Goal: Information Seeking & Learning: Learn about a topic

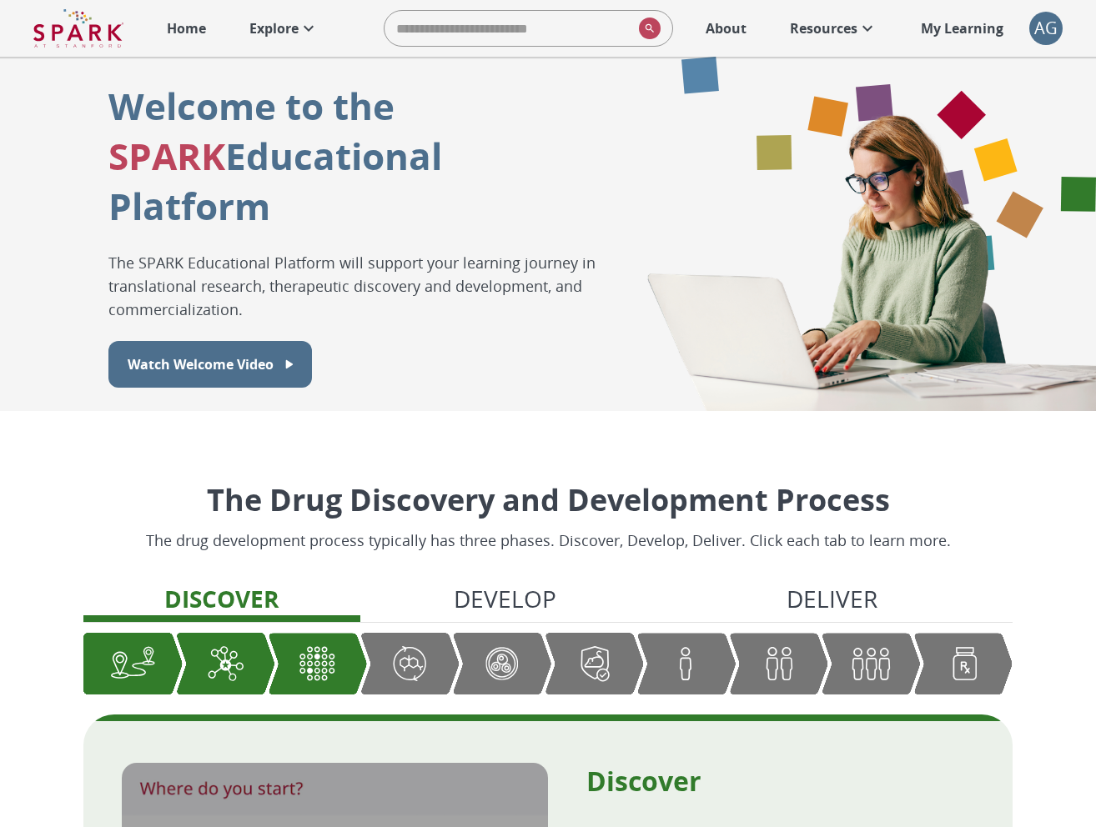
click at [309, 26] on icon at bounding box center [309, 28] width 20 height 20
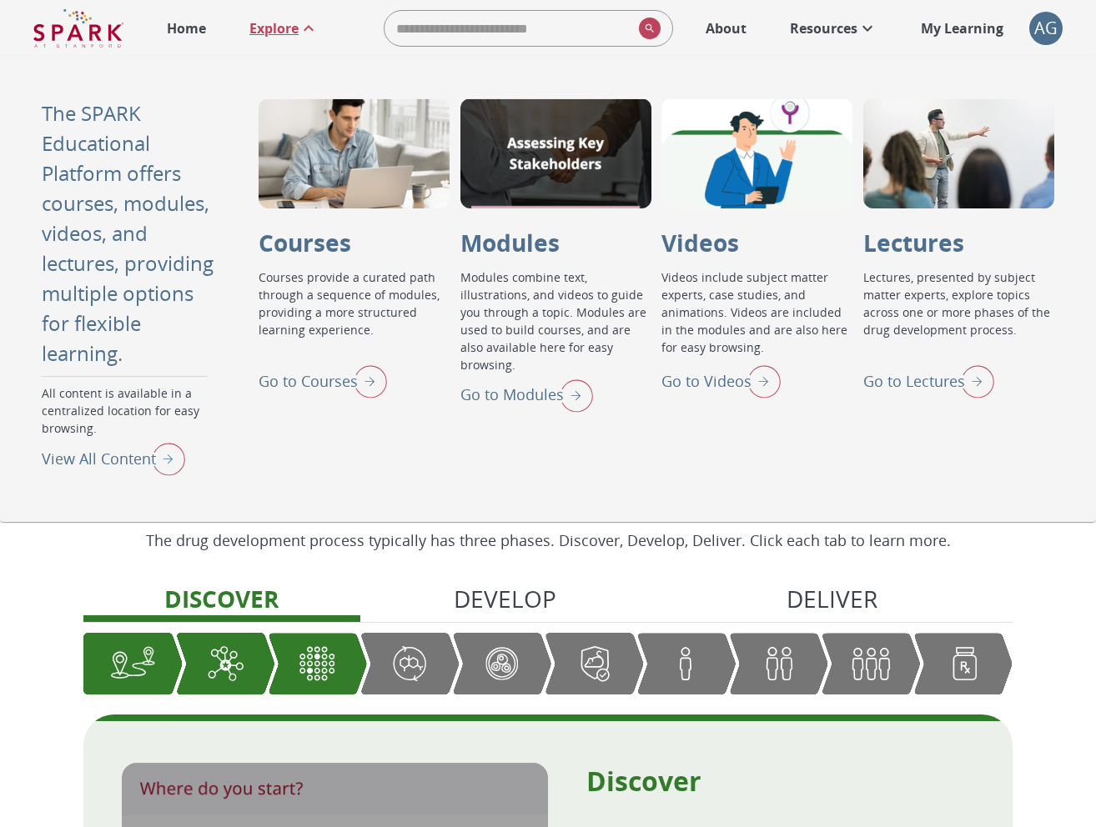
click at [164, 461] on img "View All Content" at bounding box center [164, 458] width 42 height 43
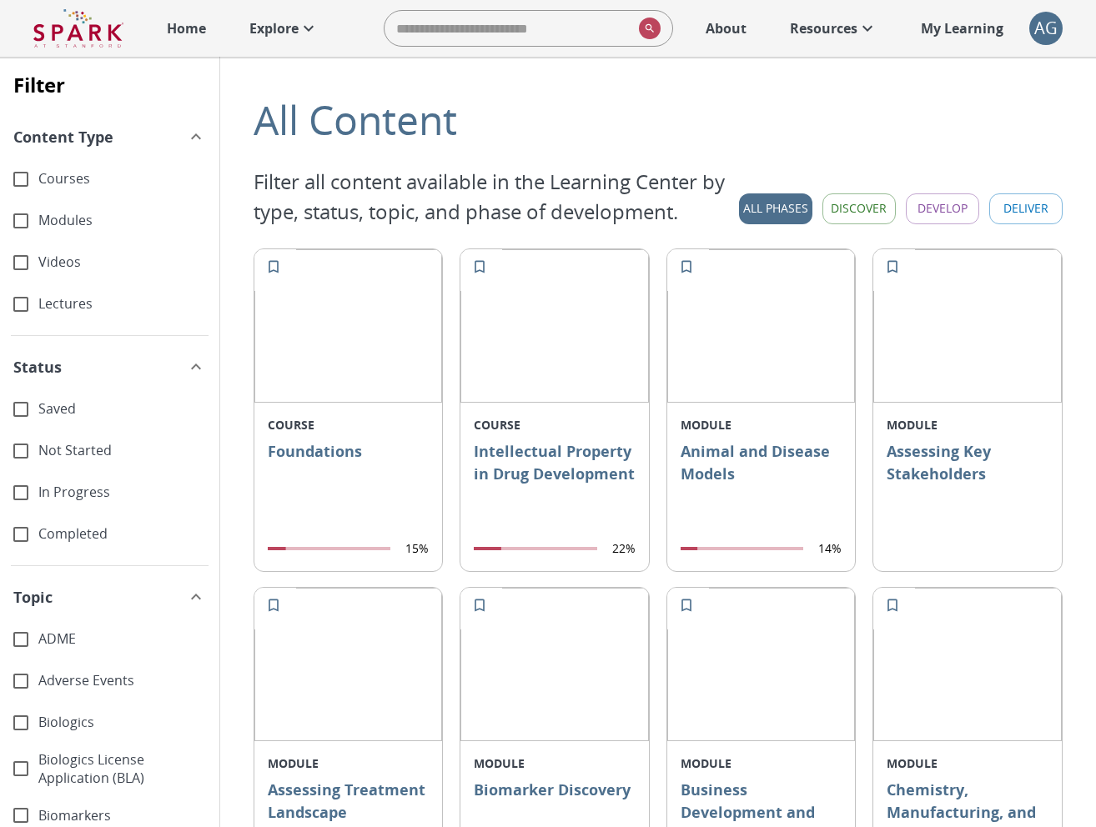
click at [866, 216] on button "Discover" at bounding box center [858, 208] width 73 height 31
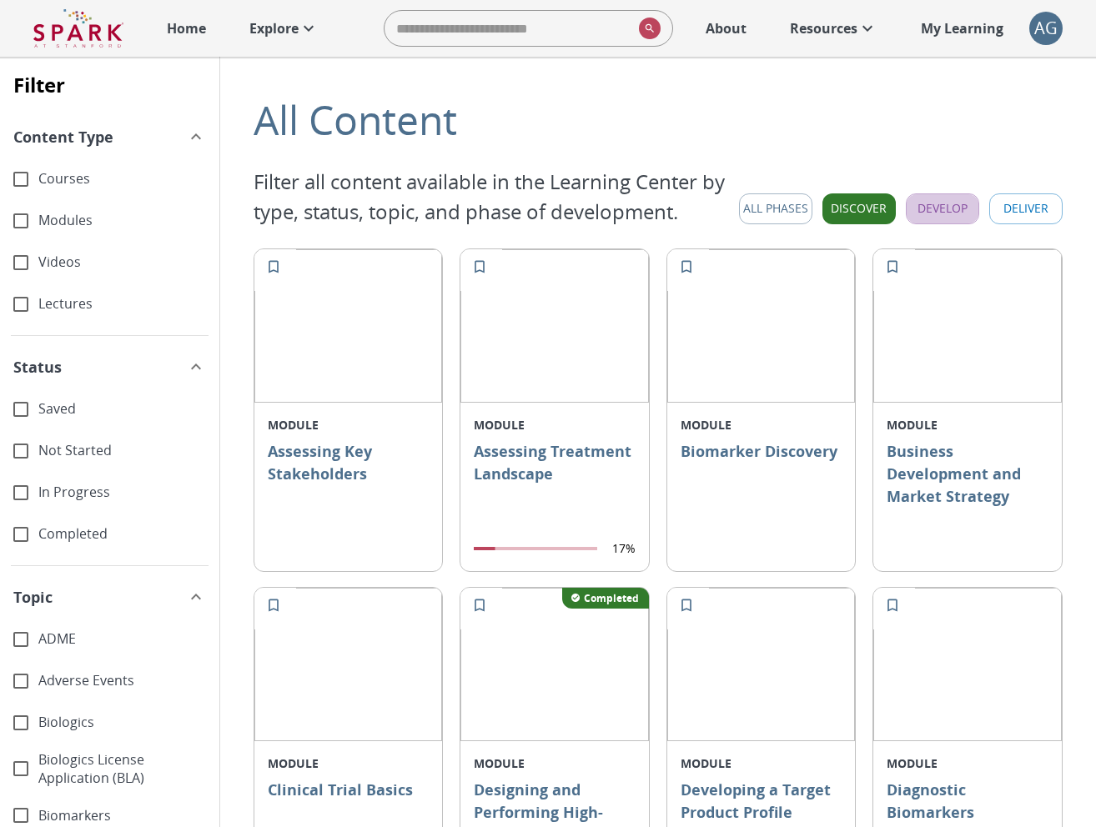
click at [941, 208] on button "Develop" at bounding box center [942, 208] width 73 height 31
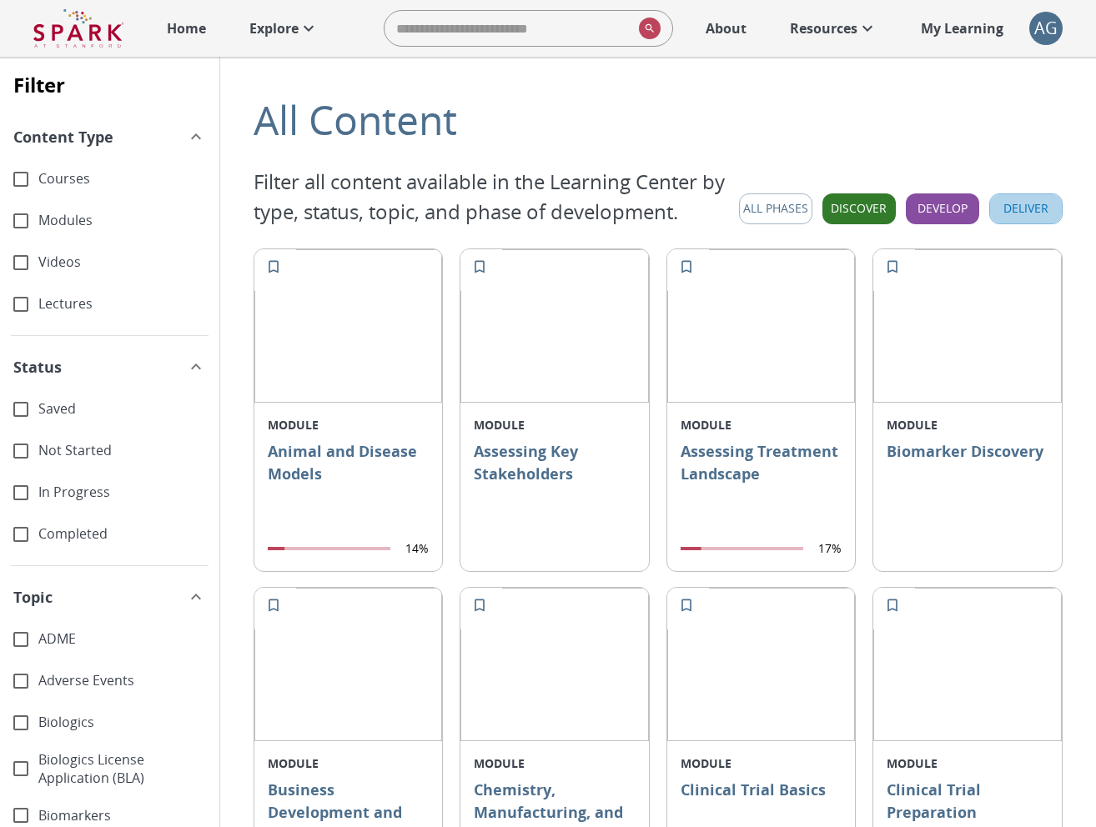
click at [1027, 213] on button "Deliver" at bounding box center [1025, 208] width 73 height 31
click at [786, 203] on button "All Phases" at bounding box center [775, 208] width 73 height 31
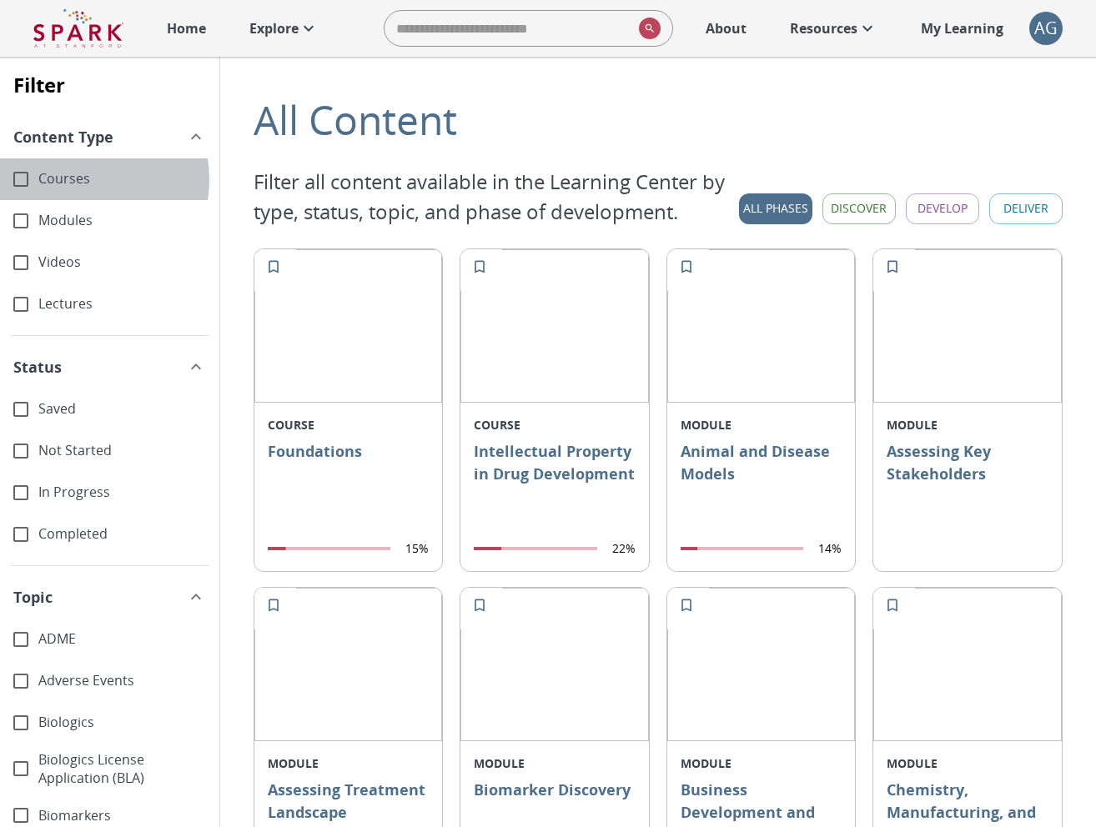
click at [82, 179] on span "Courses" at bounding box center [122, 178] width 168 height 19
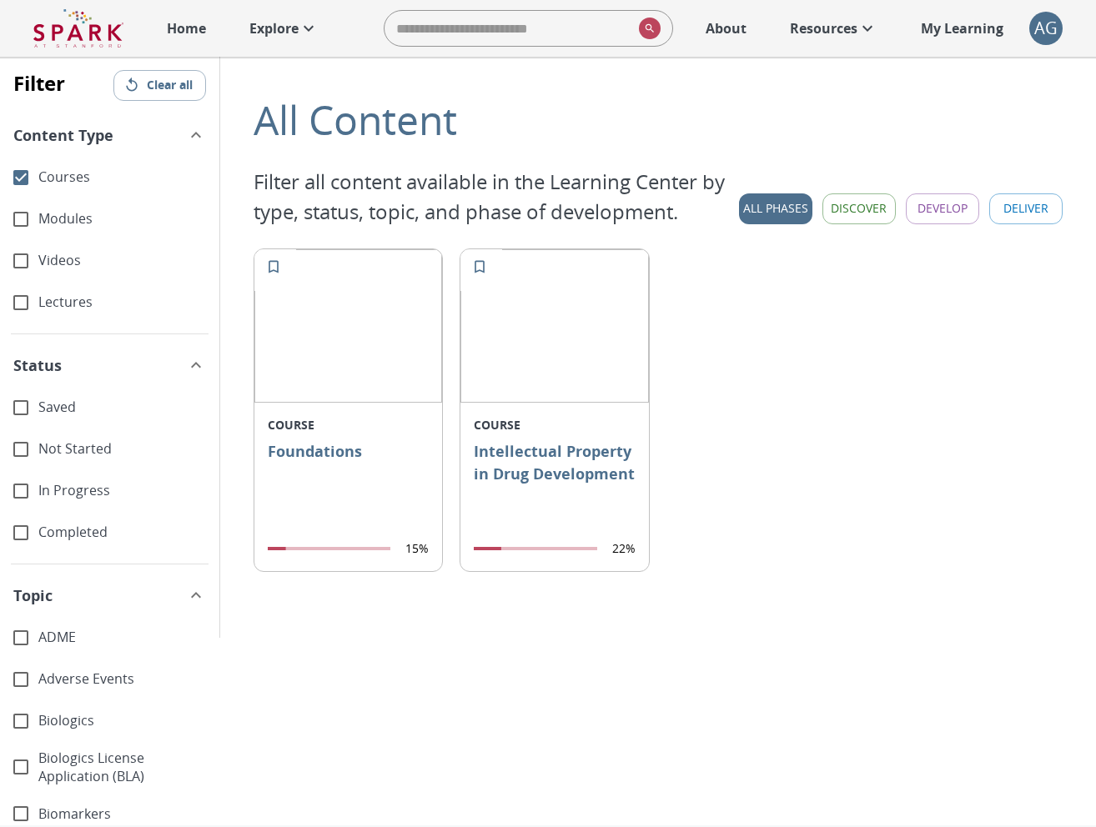
click at [75, 182] on span "Courses" at bounding box center [122, 177] width 168 height 19
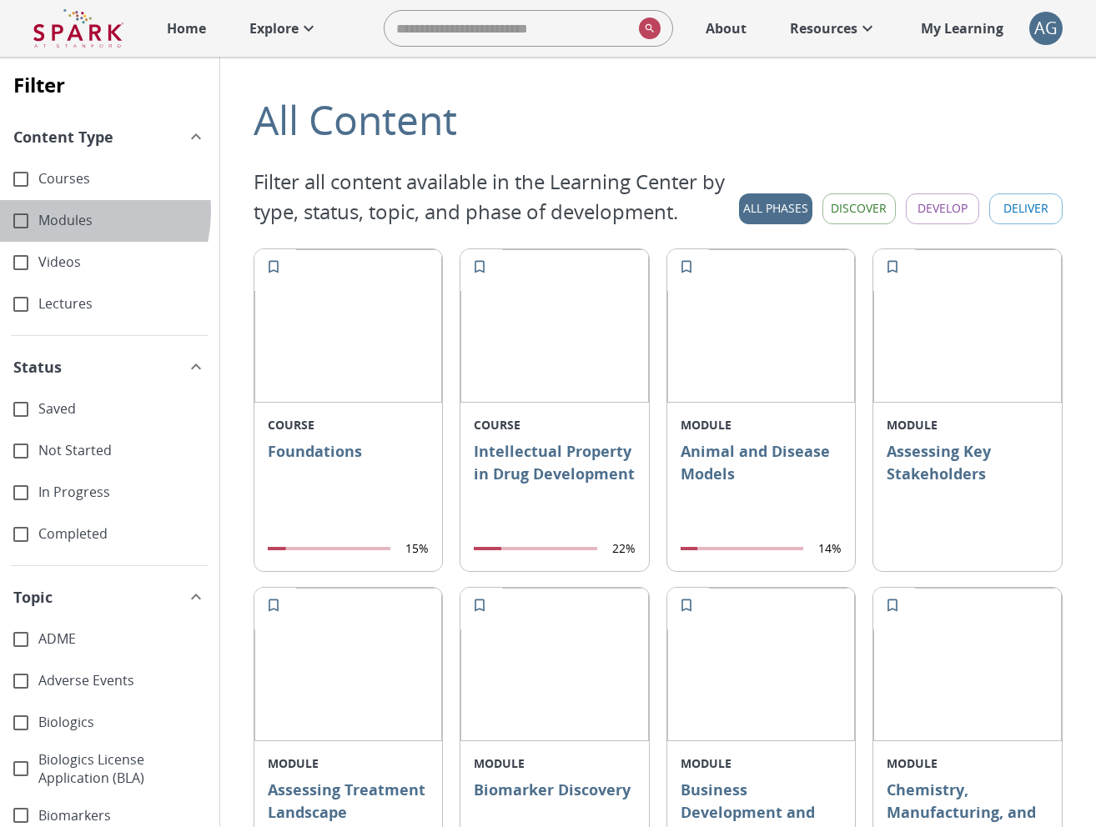
click at [62, 211] on span "Modules" at bounding box center [122, 220] width 168 height 19
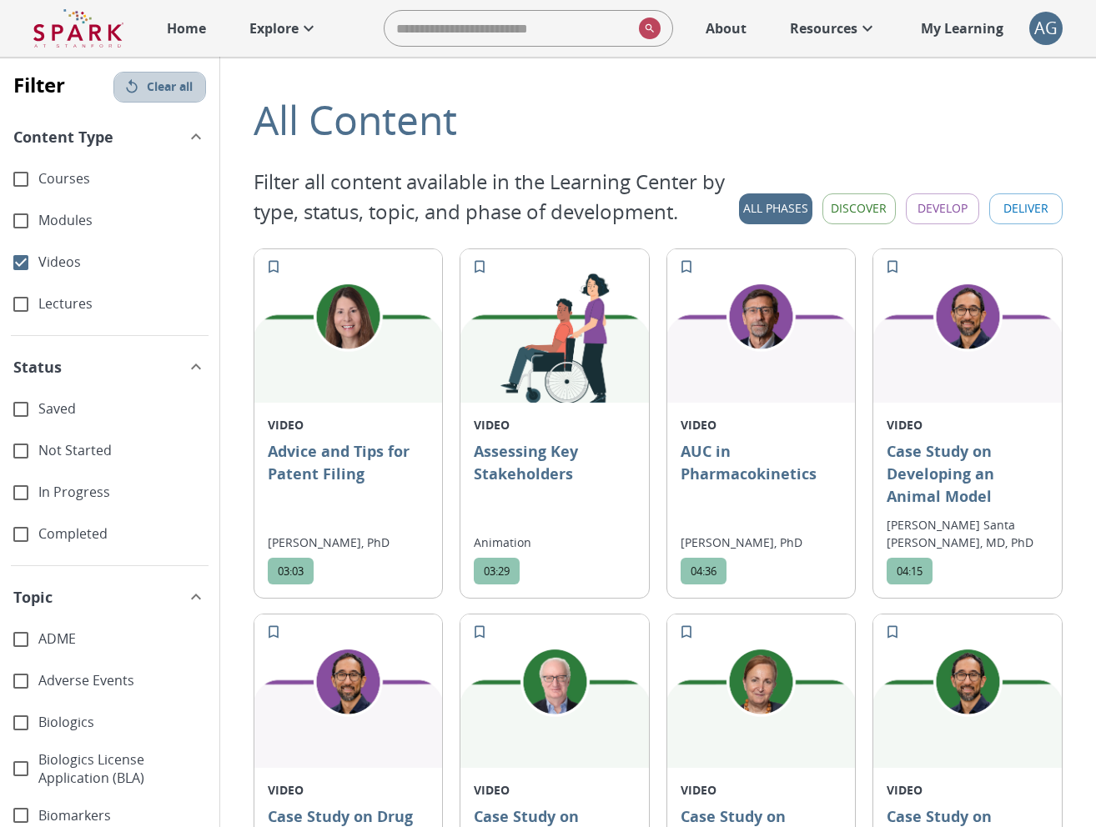
click at [148, 83] on button "Clear all" at bounding box center [159, 87] width 93 height 31
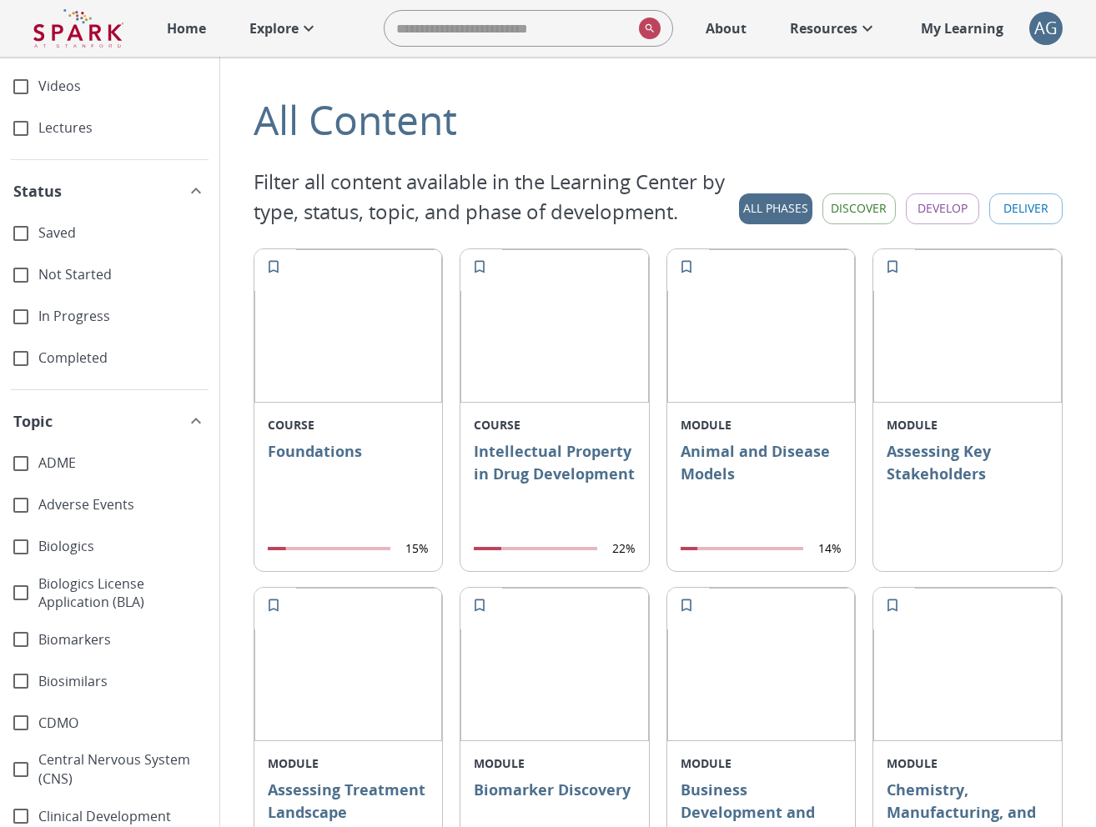
scroll to position [213, 0]
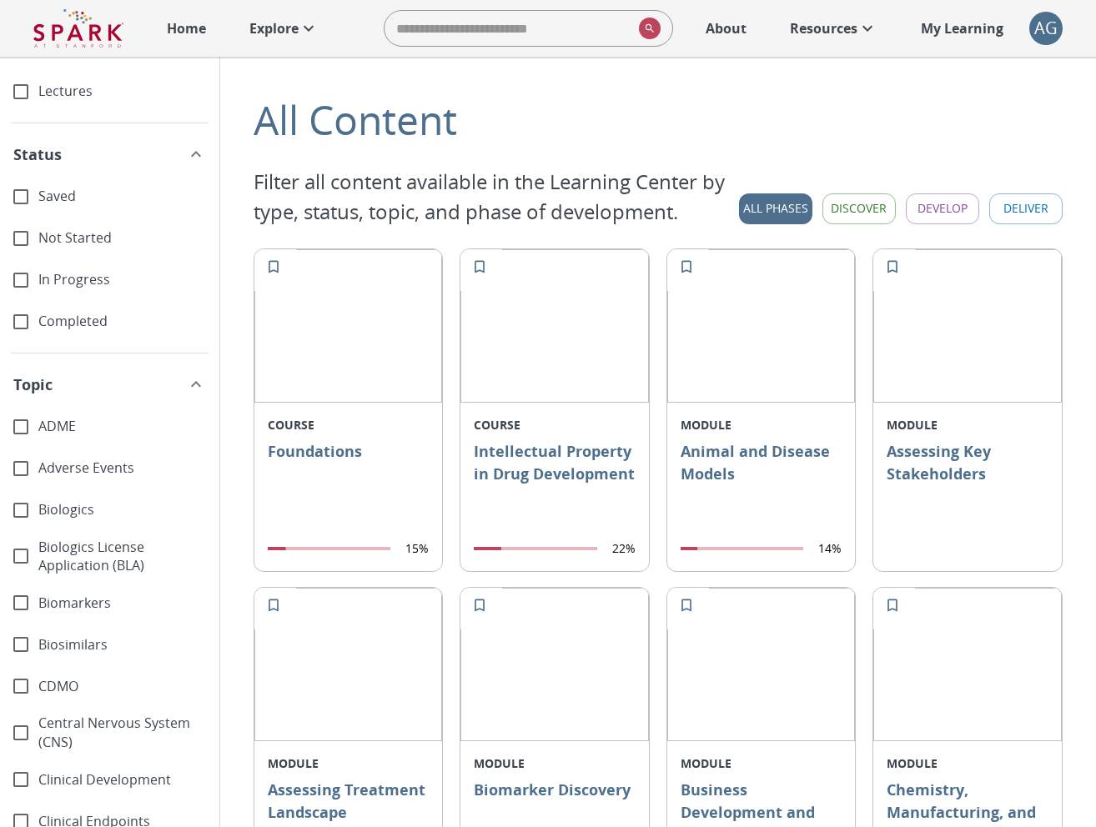
click at [51, 426] on span "ADME" at bounding box center [122, 426] width 168 height 19
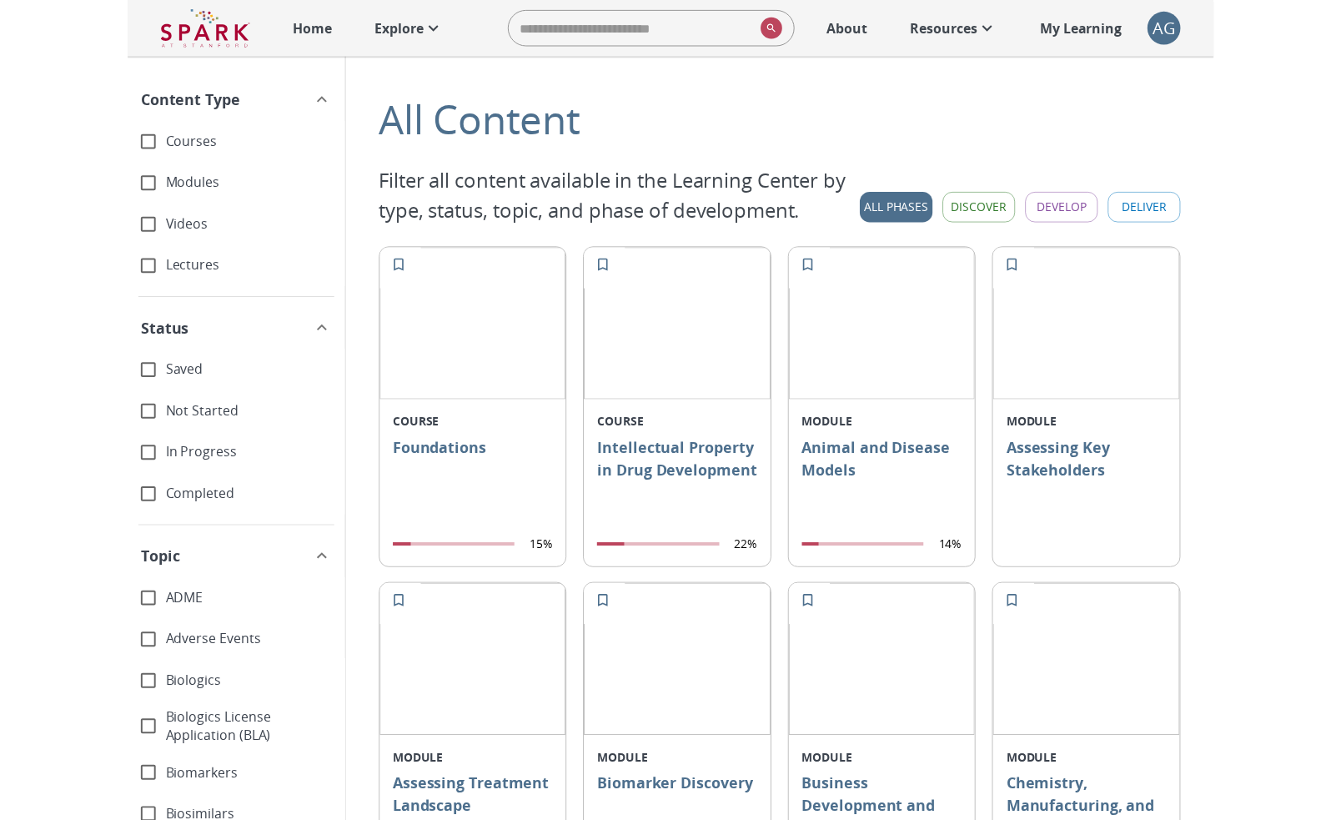
scroll to position [0, 0]
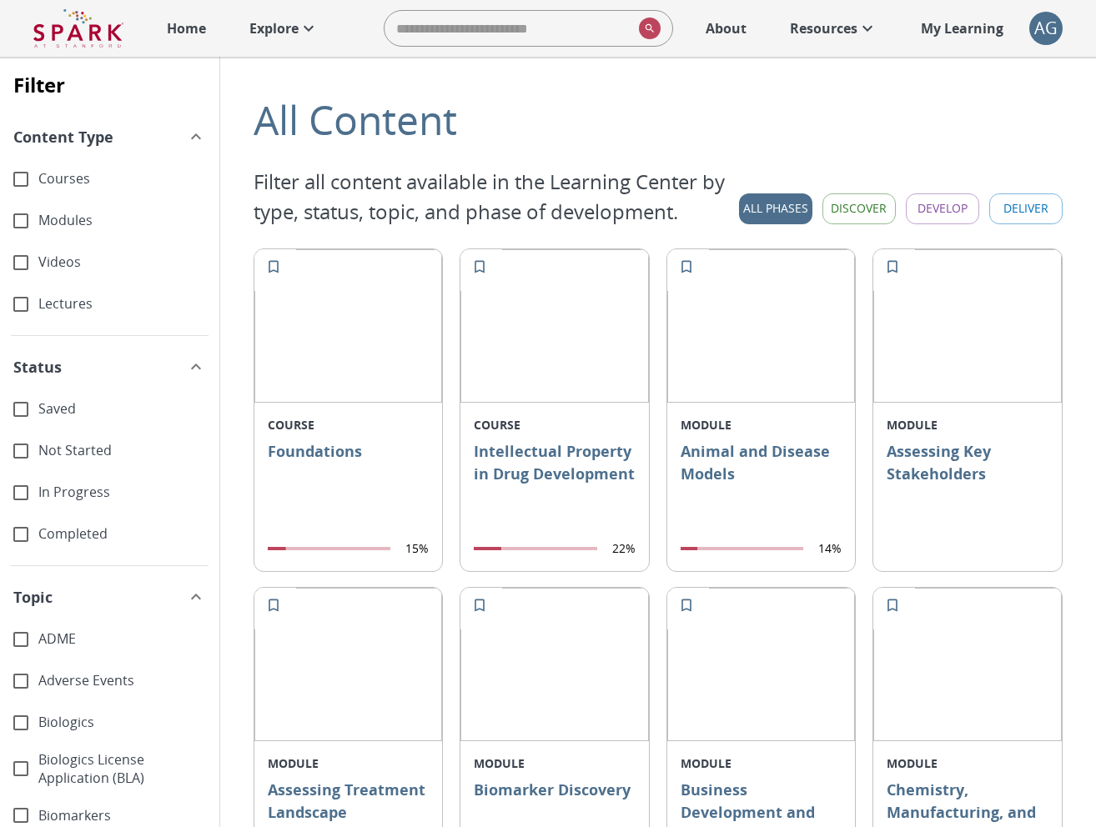
click at [60, 294] on span "Lectures" at bounding box center [122, 303] width 168 height 19
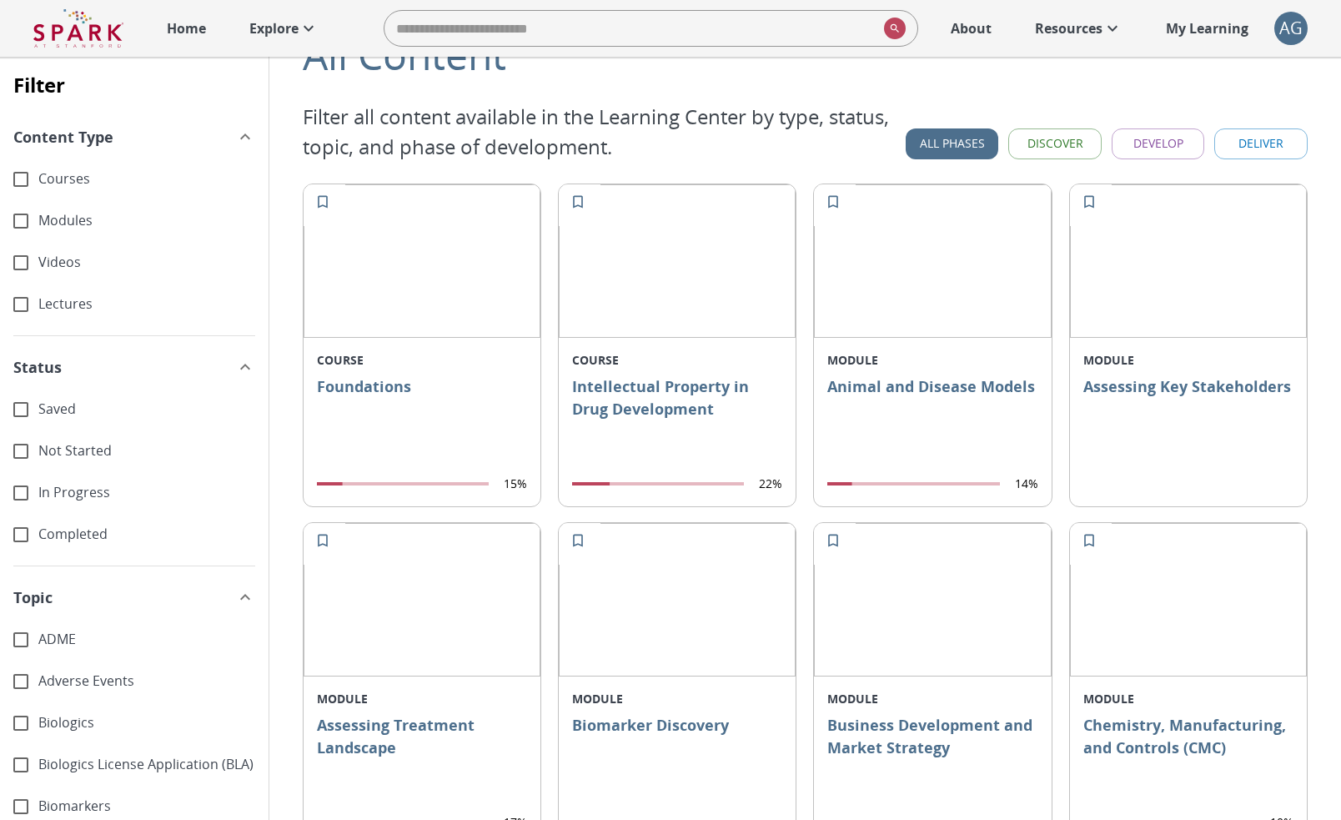
scroll to position [68, 0]
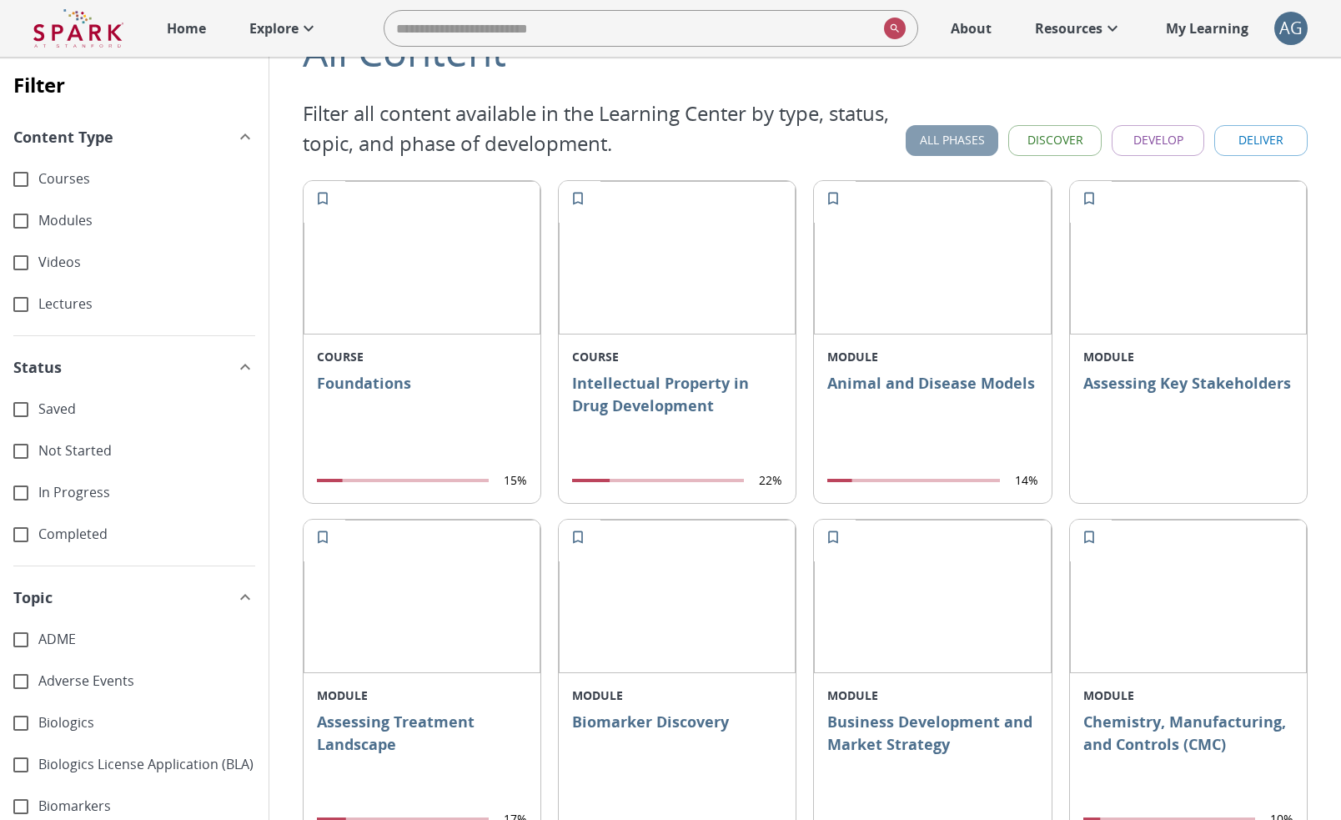
click at [946, 143] on button "All Phases" at bounding box center [952, 140] width 93 height 31
click at [944, 143] on button "All Phases" at bounding box center [952, 140] width 93 height 31
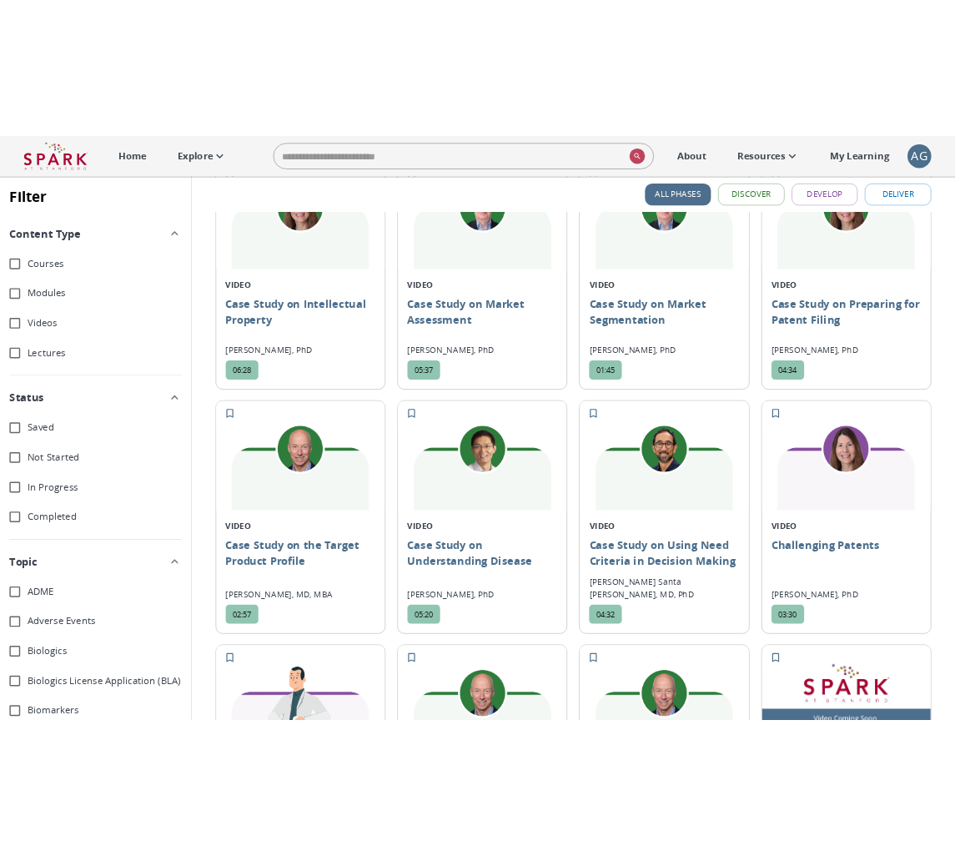
scroll to position [4335, 0]
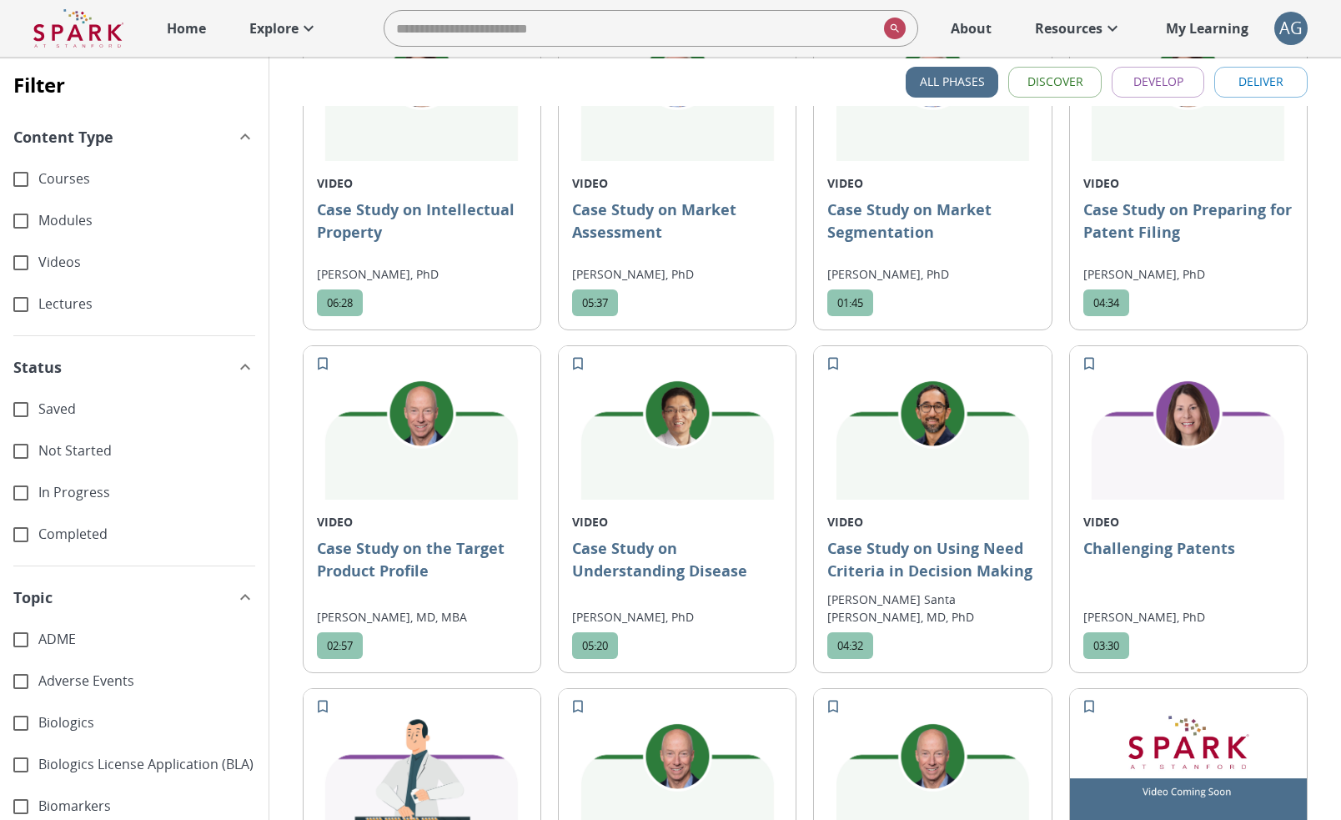
click at [306, 31] on icon at bounding box center [309, 28] width 20 height 20
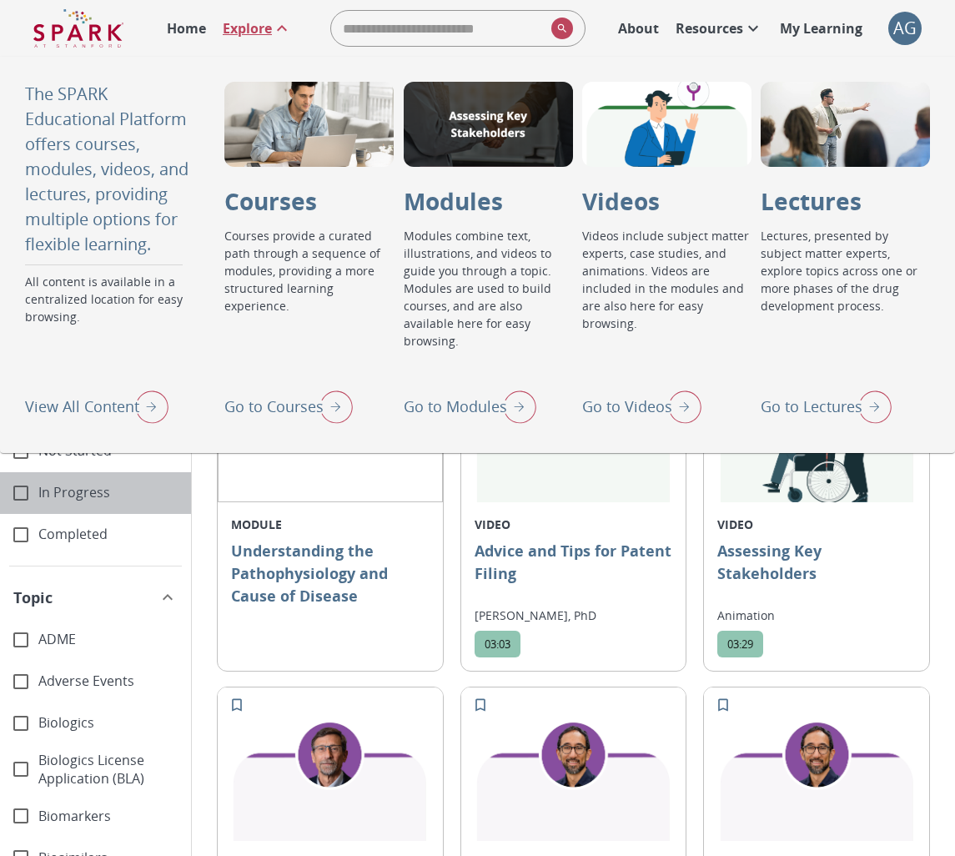
click at [177, 490] on div "In Progress" at bounding box center [95, 493] width 191 height 42
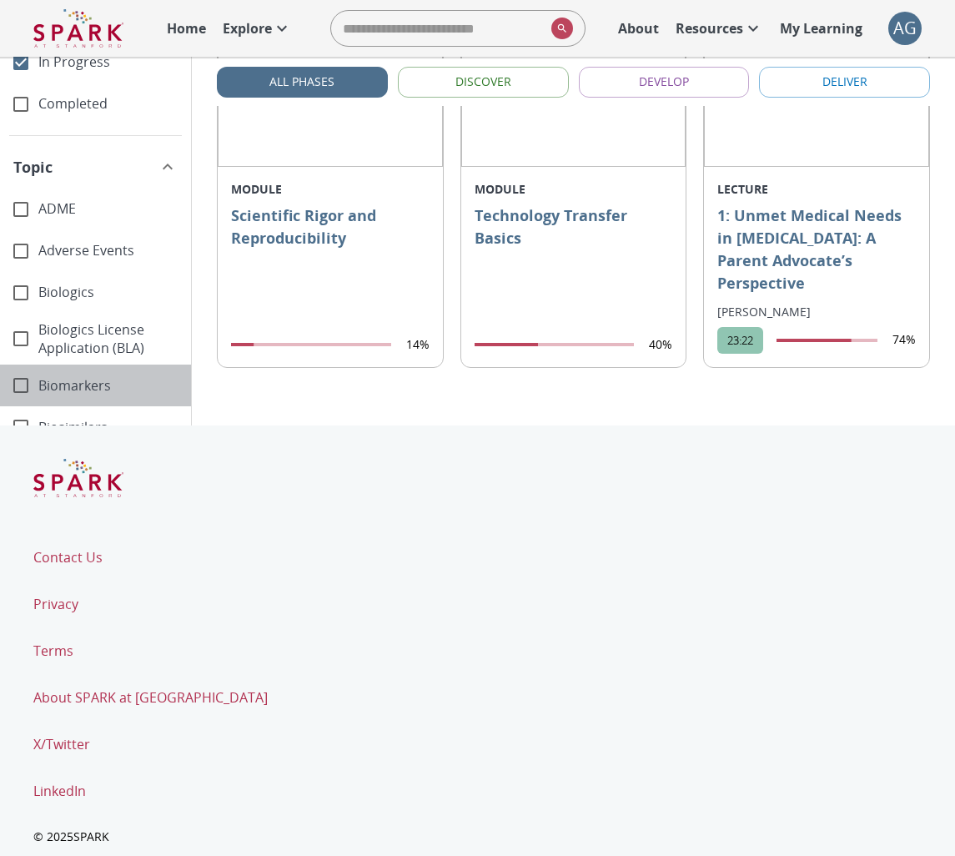
click at [97, 375] on span "Biomarkers" at bounding box center [107, 384] width 139 height 19
